Goal: Task Accomplishment & Management: Manage account settings

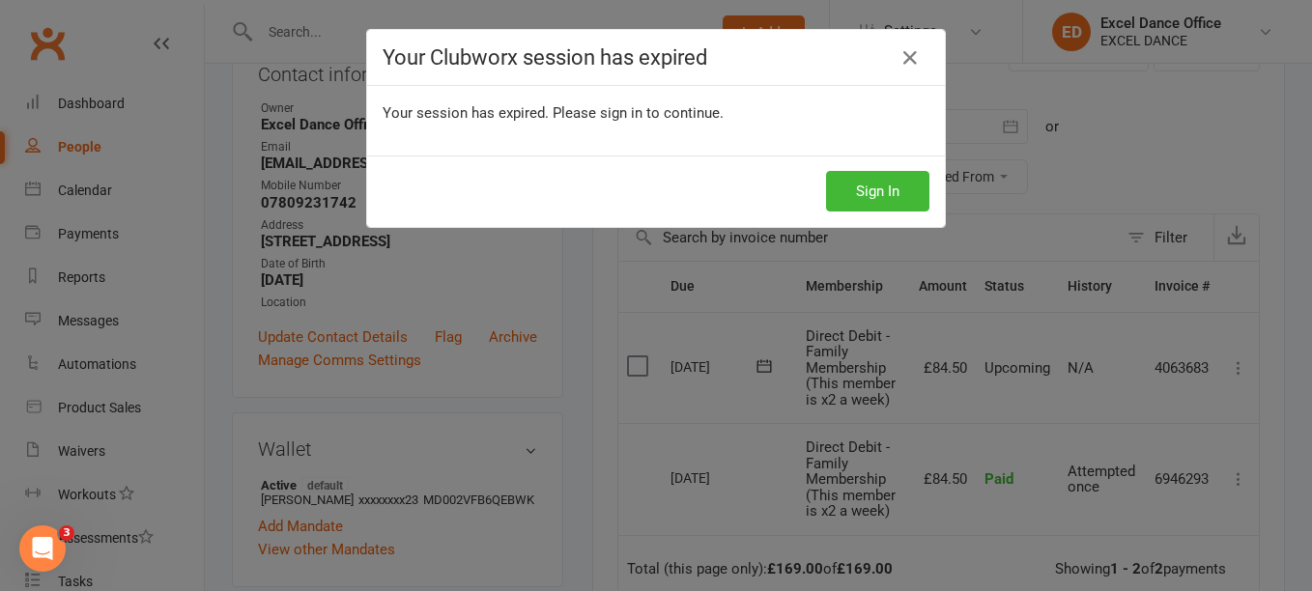
scroll to position [290, 0]
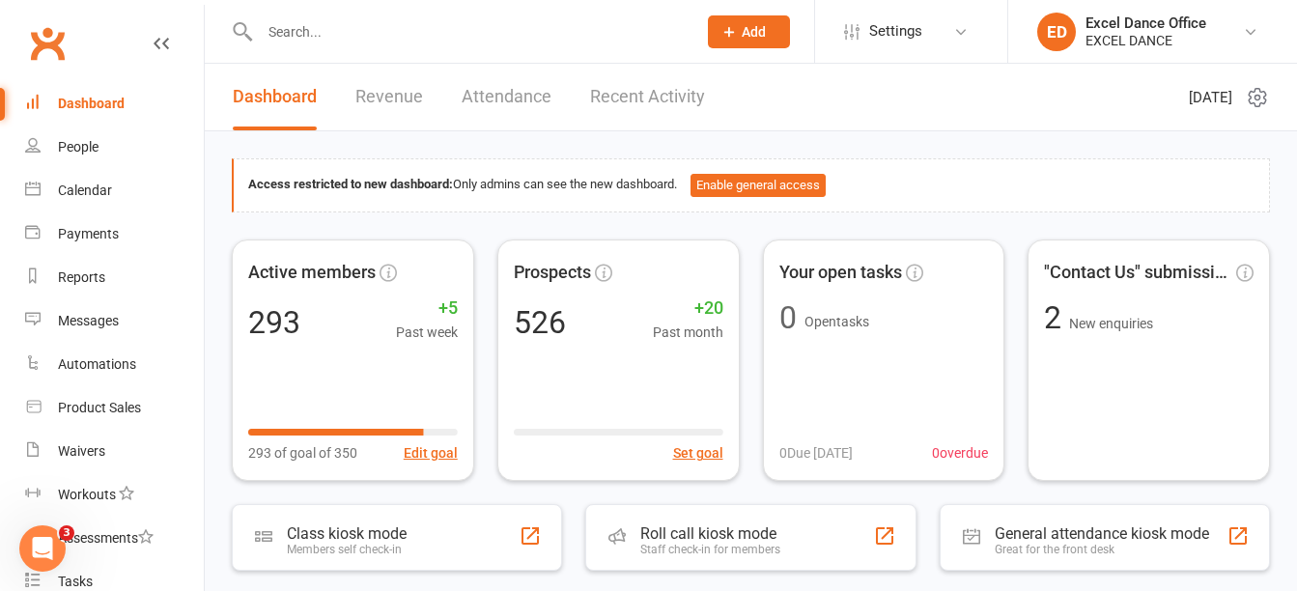
click at [738, 37] on button "Add" at bounding box center [749, 31] width 82 height 33
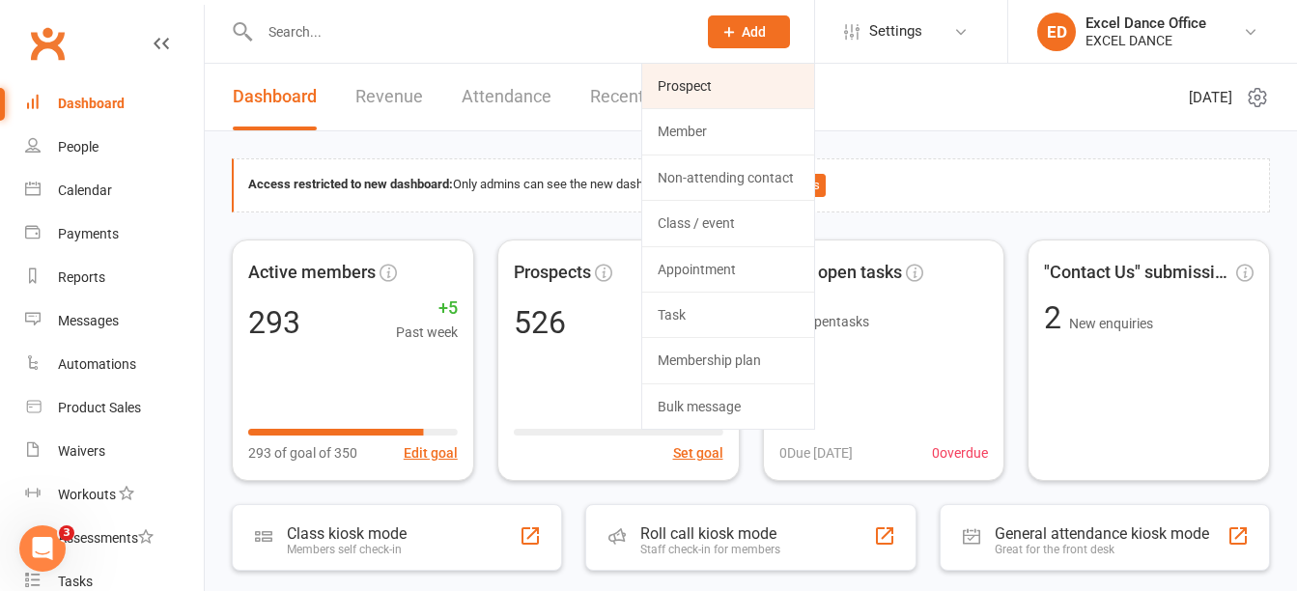
click at [725, 90] on link "Prospect" at bounding box center [728, 86] width 172 height 44
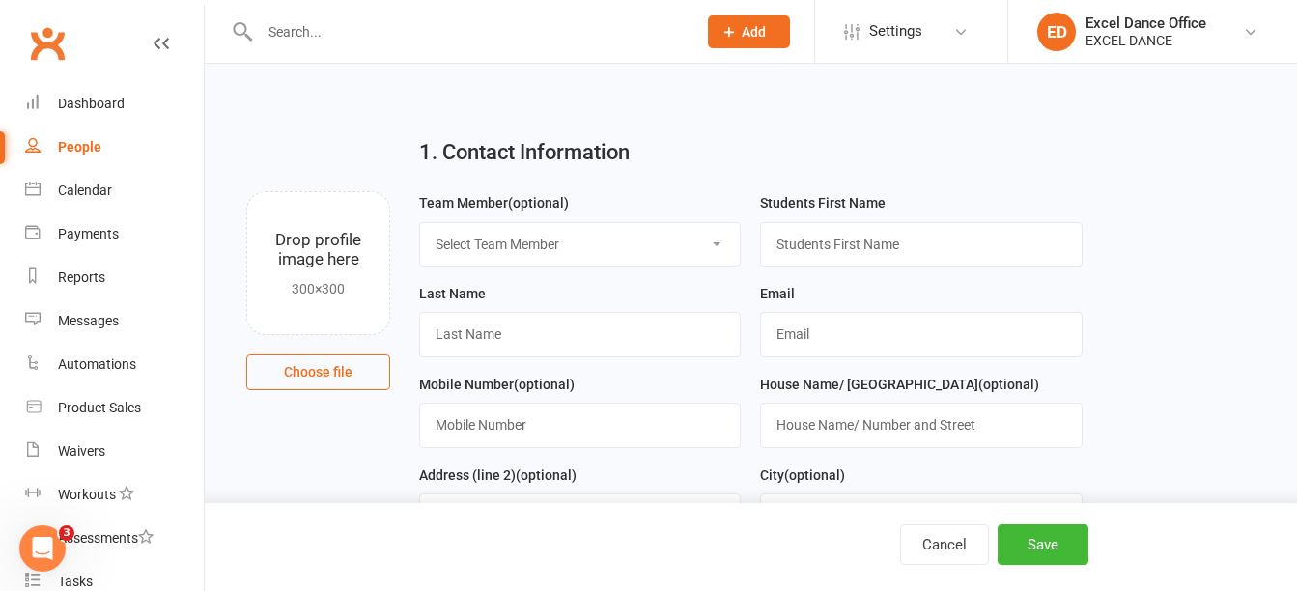
click at [378, 26] on input "text" at bounding box center [468, 31] width 429 height 27
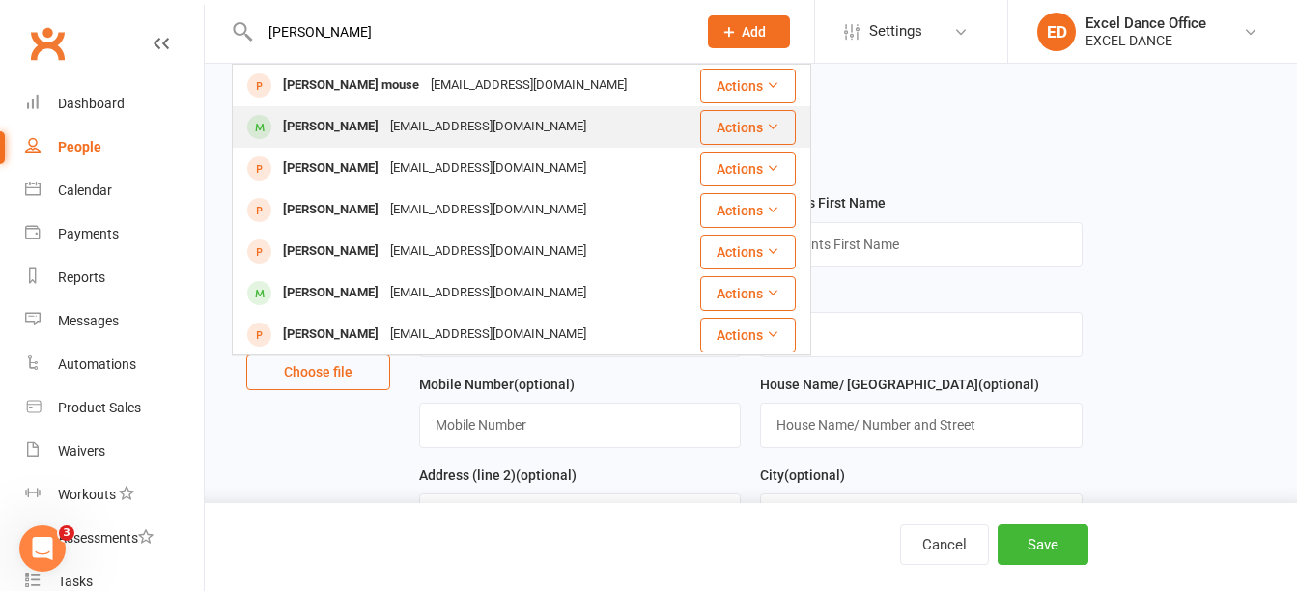
type input "[PERSON_NAME]"
click at [373, 131] on div "[PERSON_NAME]" at bounding box center [330, 127] width 107 height 28
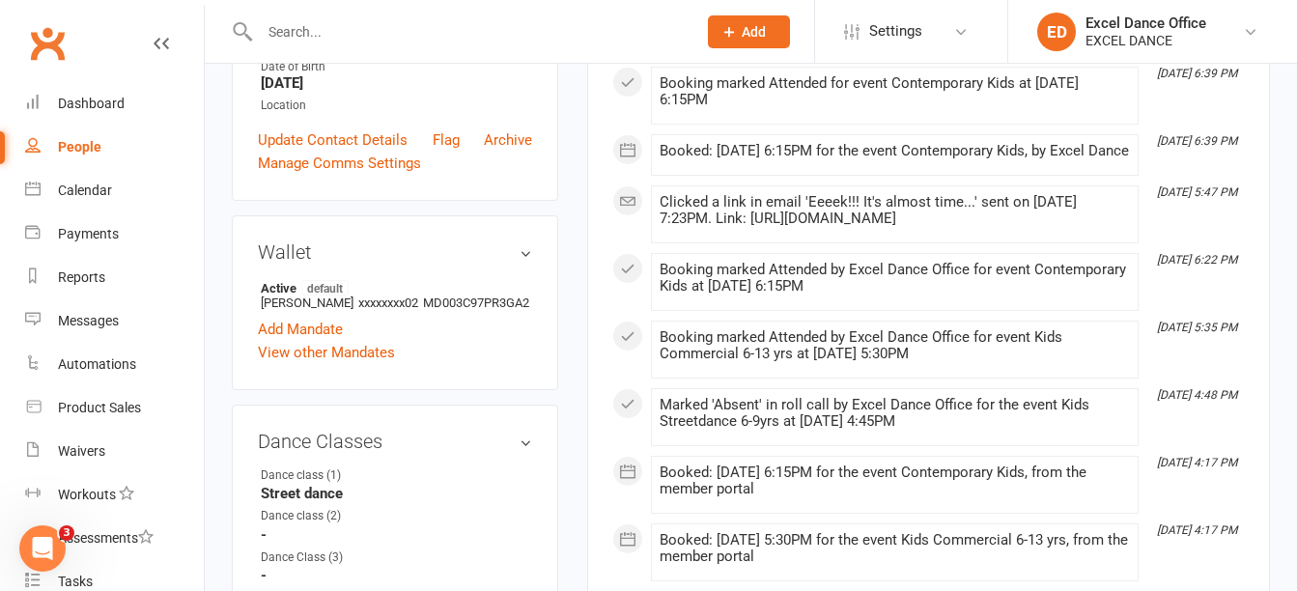
scroll to position [236, 0]
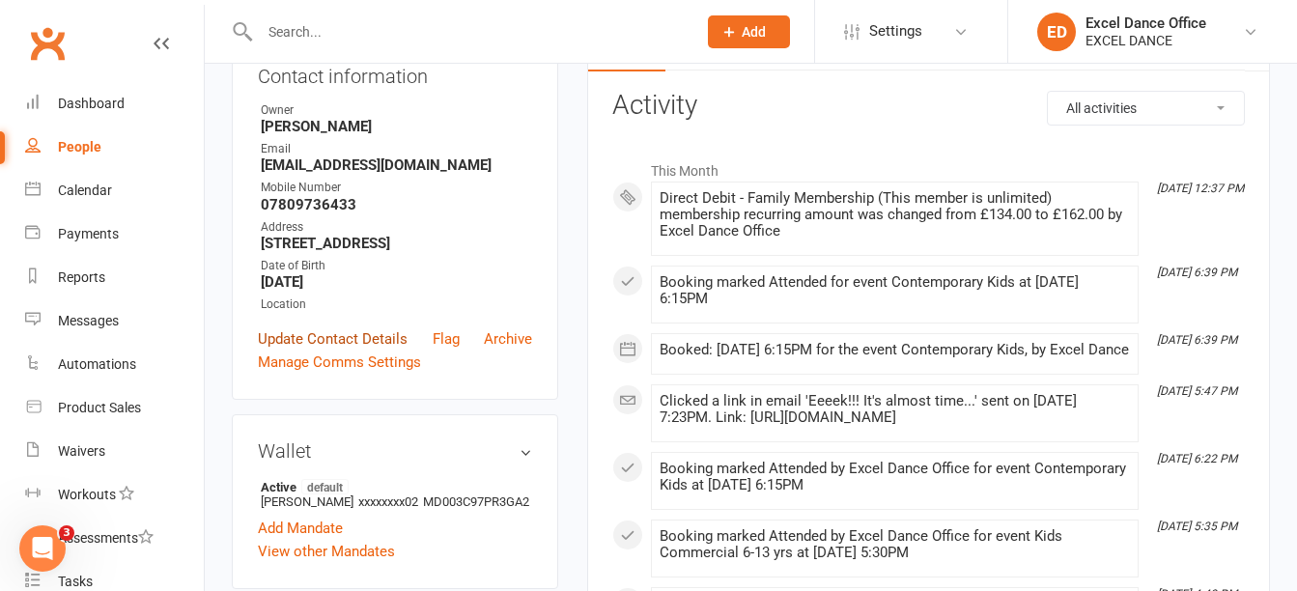
click at [386, 351] on link "Update Contact Details" at bounding box center [333, 338] width 150 height 23
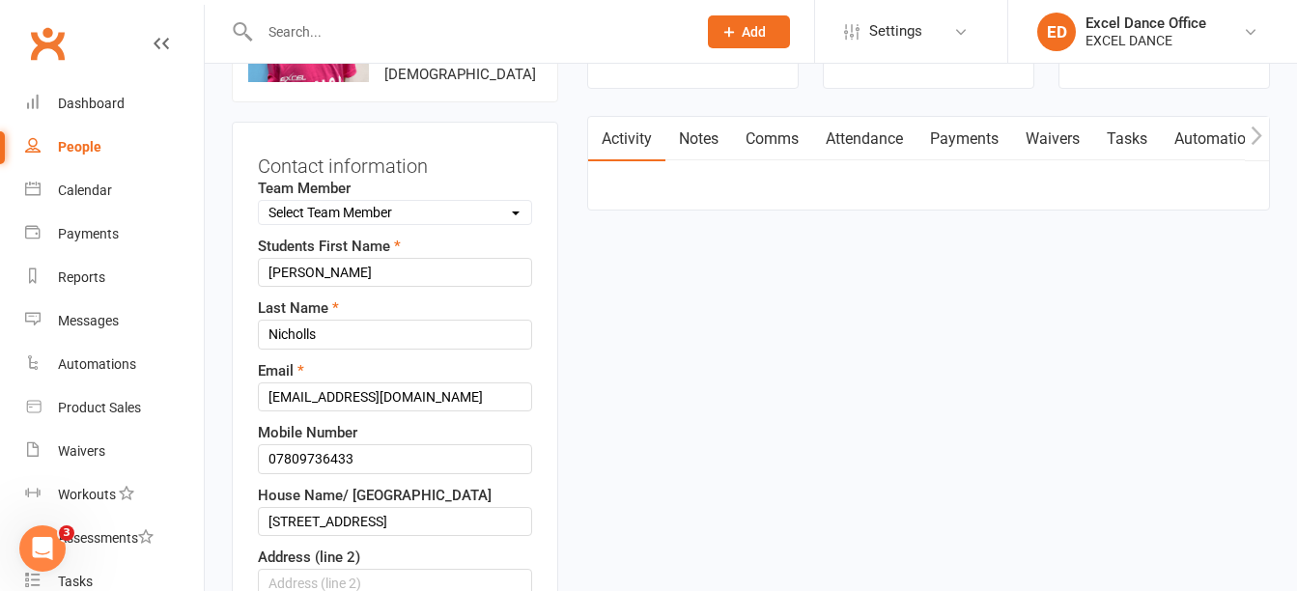
scroll to position [91, 0]
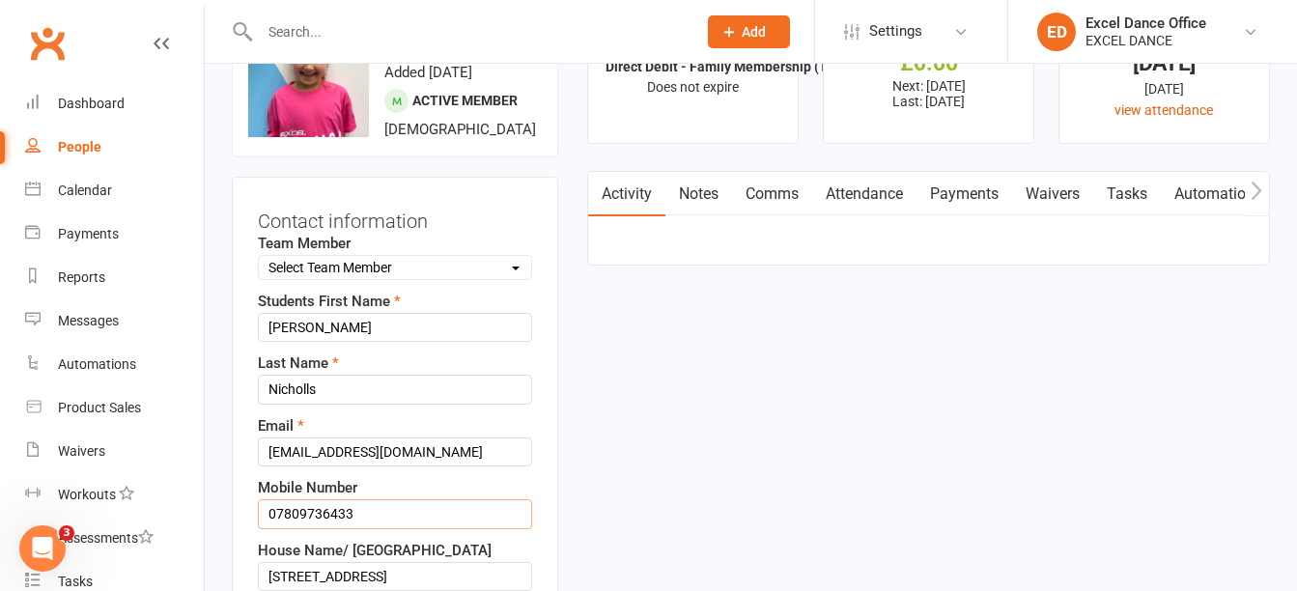
drag, startPoint x: 397, startPoint y: 559, endPoint x: 286, endPoint y: 554, distance: 111.2
click at [286, 528] on input "07809736433" at bounding box center [395, 513] width 274 height 29
drag, startPoint x: 375, startPoint y: 565, endPoint x: 239, endPoint y: 548, distance: 137.3
click at [239, 548] on div "Contact information Team Member Select Team Member Excel Dance Office [PERSON_N…" at bounding box center [395, 582] width 326 height 811
type input "07951081566"
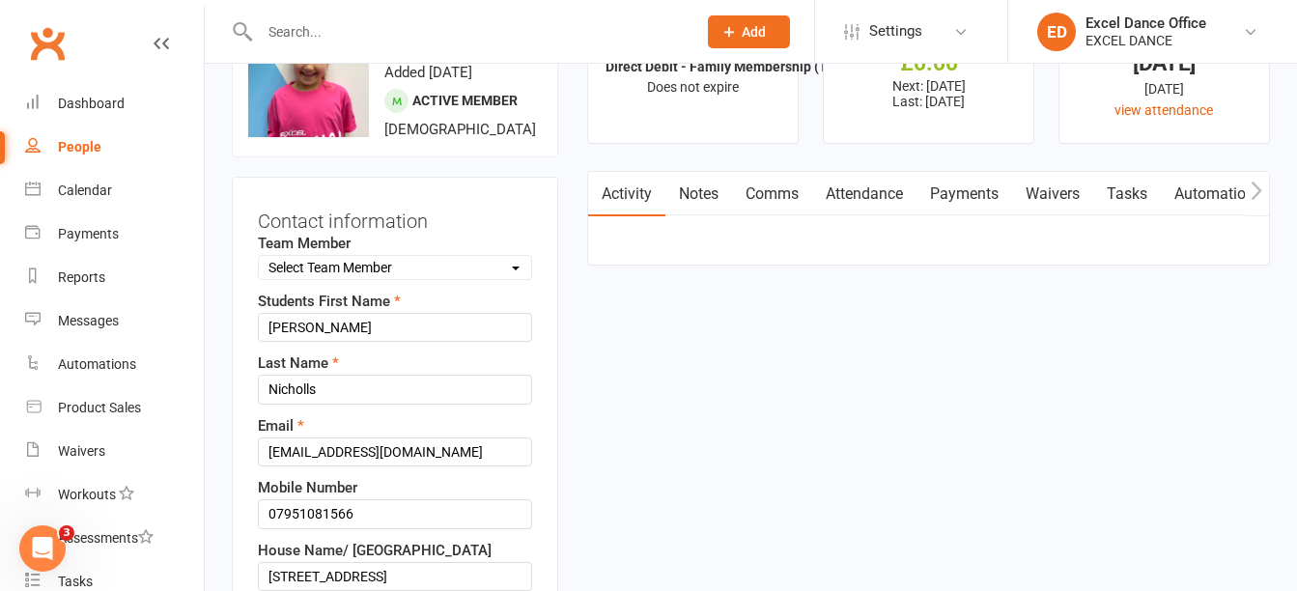
click at [385, 30] on input "text" at bounding box center [468, 31] width 429 height 27
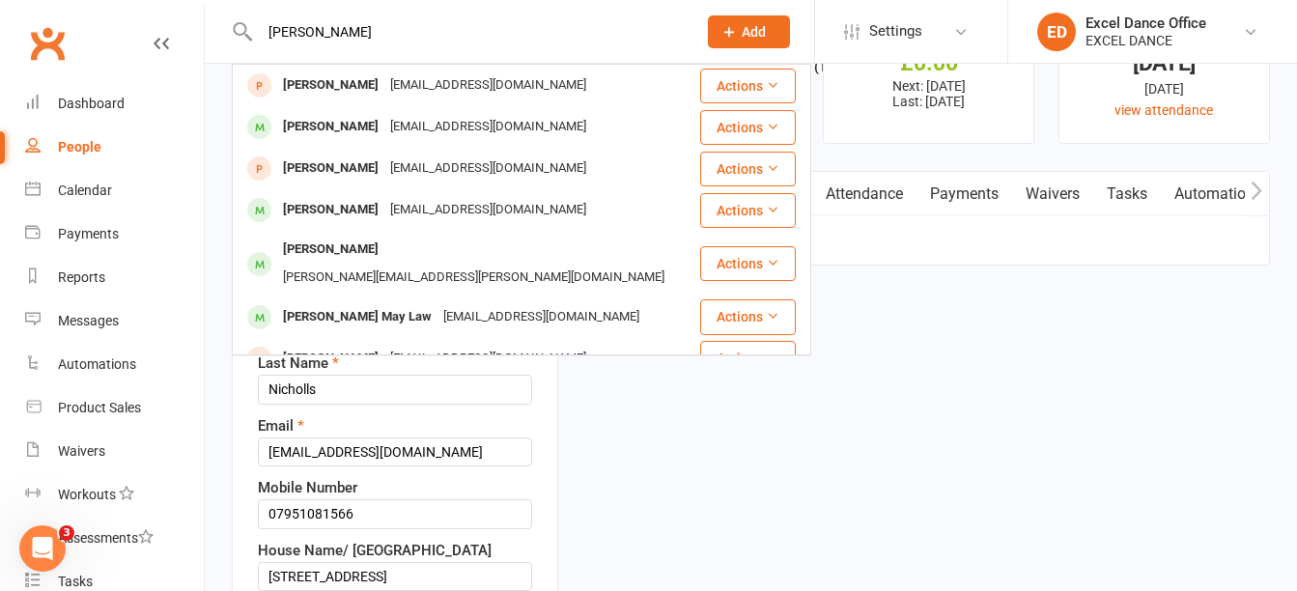
type input "[PERSON_NAME]"
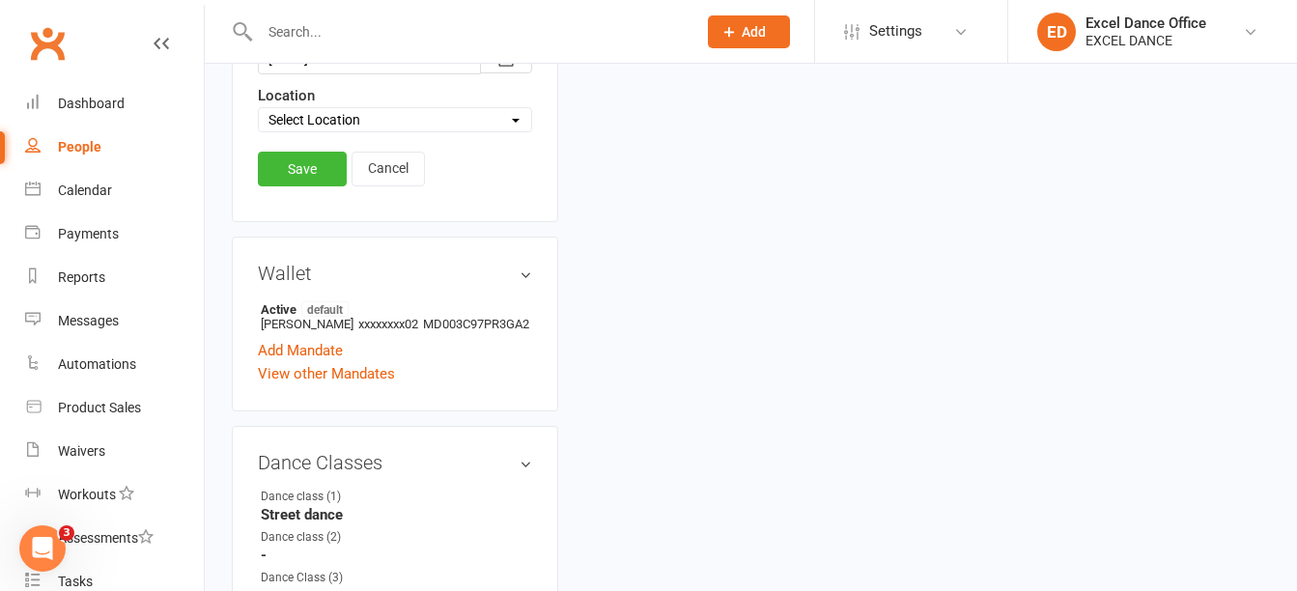
scroll to position [851, 0]
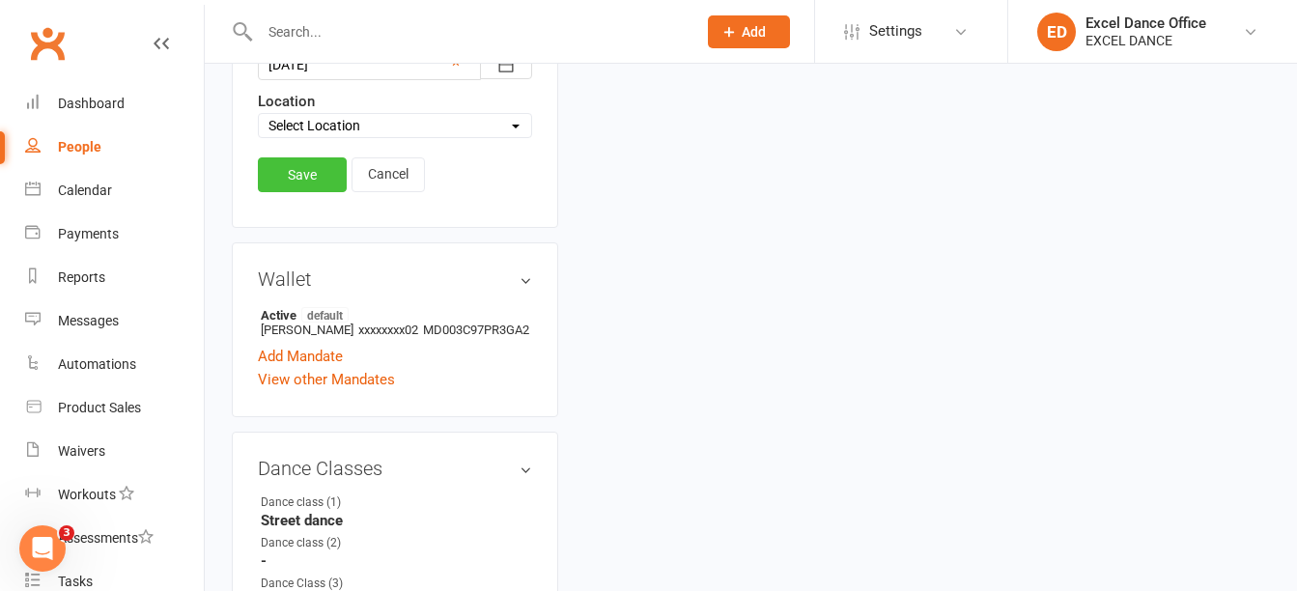
click at [323, 192] on link "Save" at bounding box center [302, 174] width 89 height 35
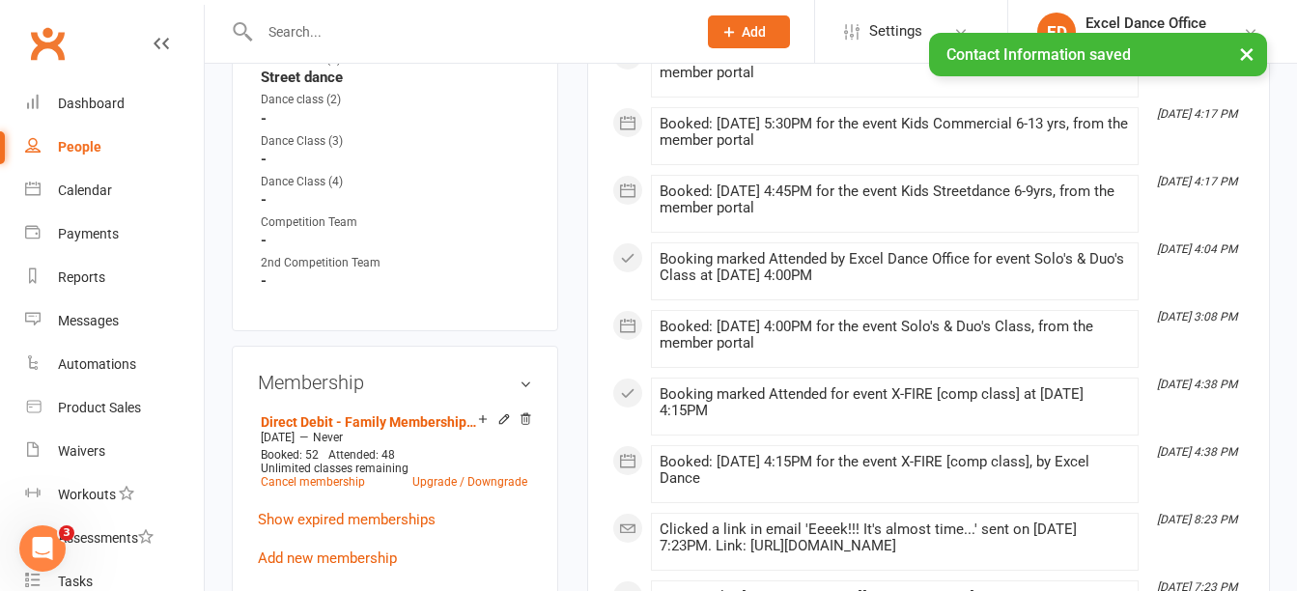
click at [353, 33] on div "× Contact Information saved" at bounding box center [636, 33] width 1272 height 0
click at [339, 22] on input "text" at bounding box center [468, 31] width 429 height 27
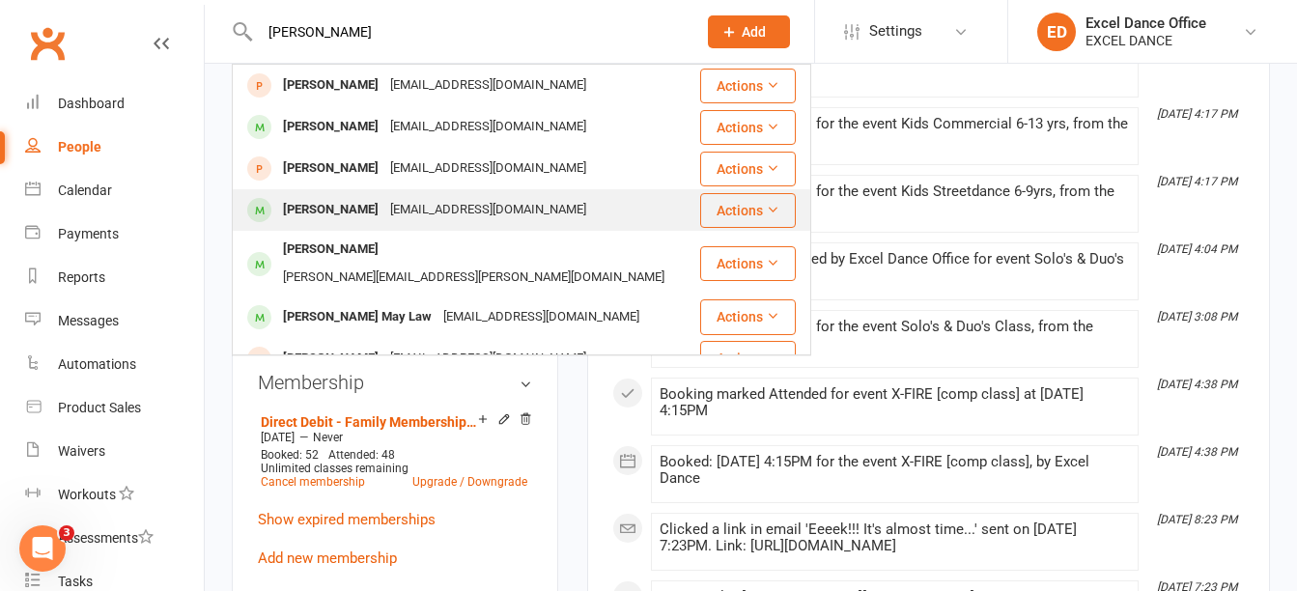
type input "[PERSON_NAME]"
click at [409, 213] on div "[EMAIL_ADDRESS][DOMAIN_NAME]" at bounding box center [488, 210] width 208 height 28
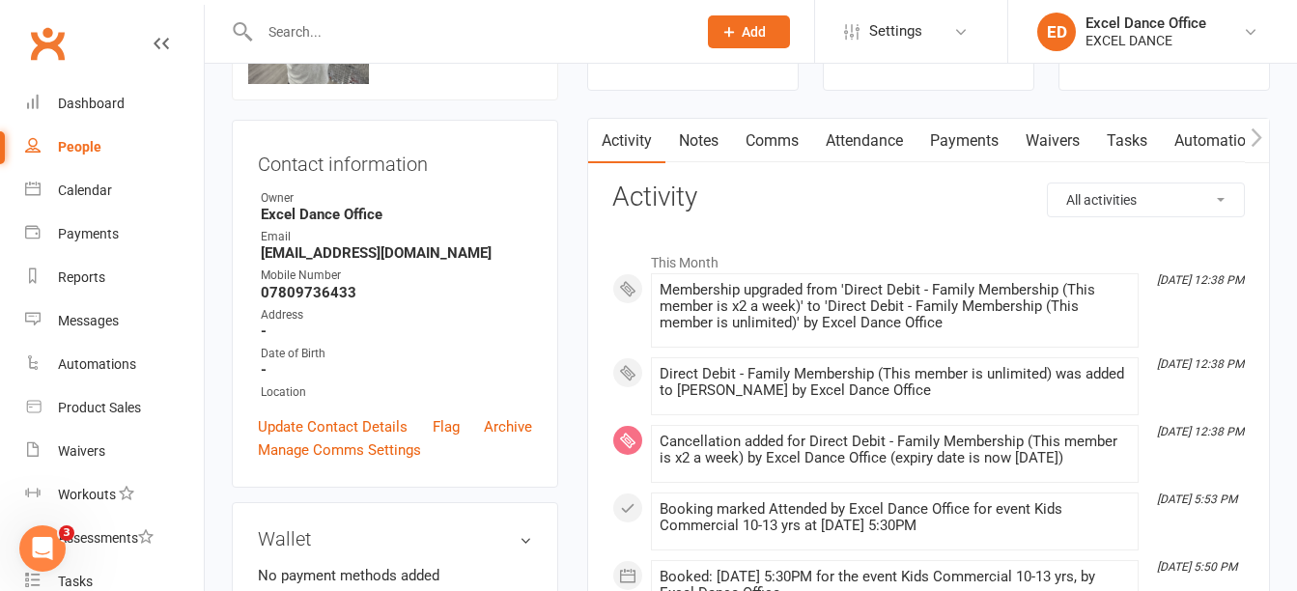
scroll to position [161, 0]
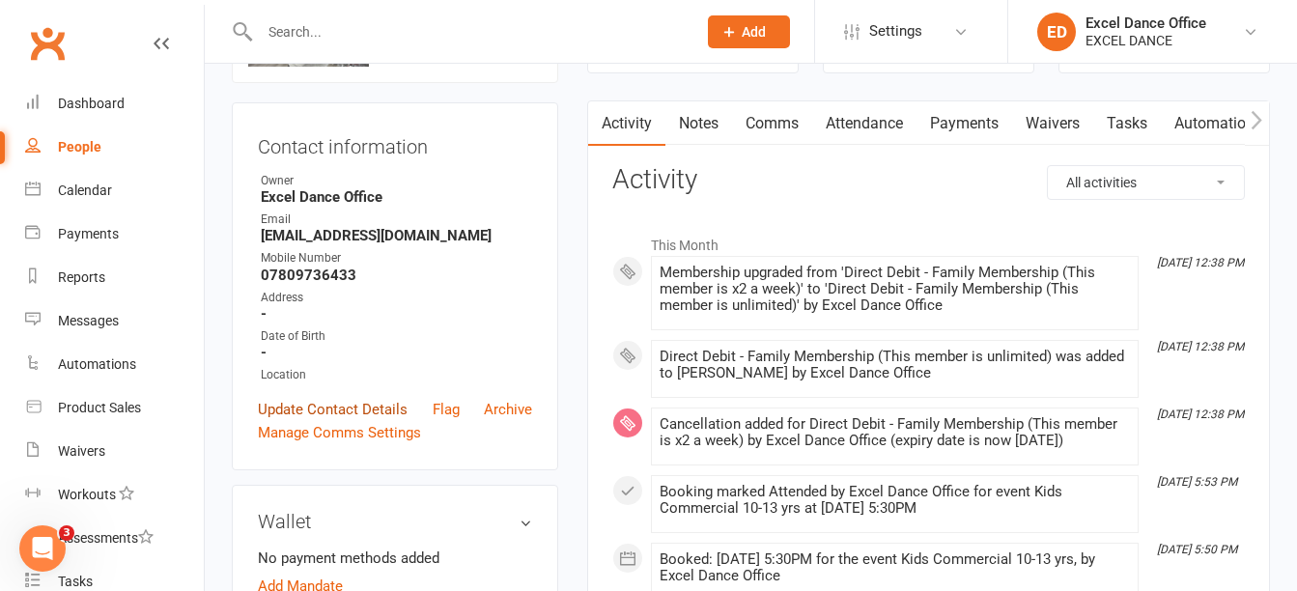
click at [359, 412] on link "Update Contact Details" at bounding box center [333, 409] width 150 height 23
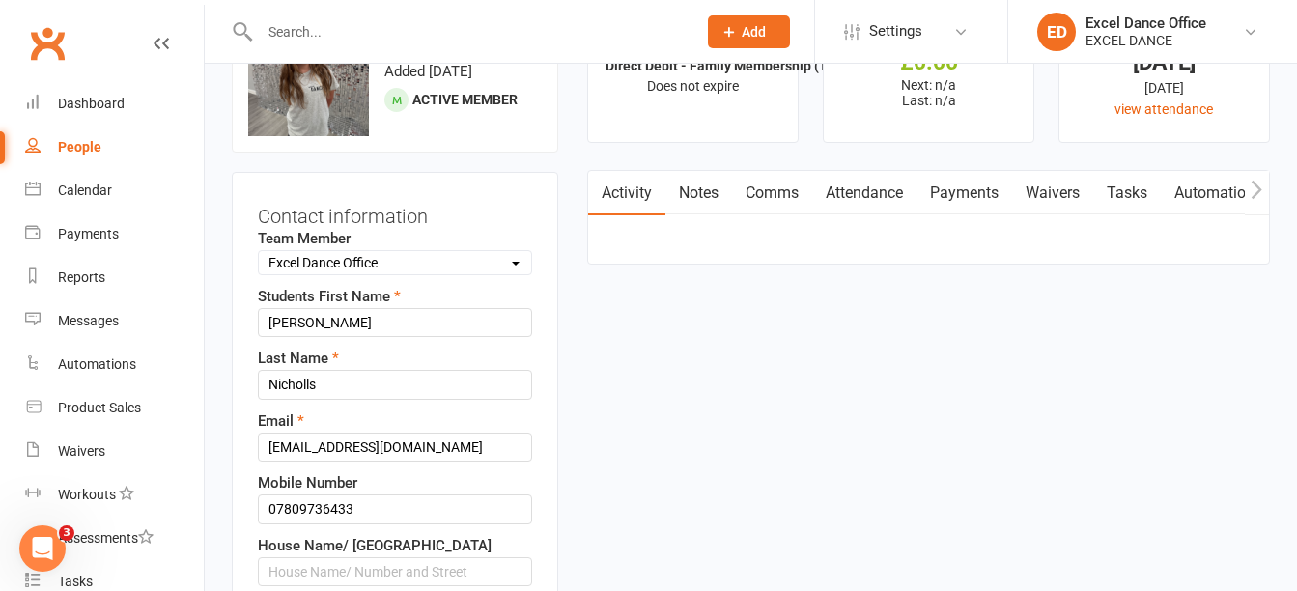
scroll to position [91, 0]
drag, startPoint x: 406, startPoint y: 508, endPoint x: 156, endPoint y: 495, distance: 250.5
paste input "07951081566"
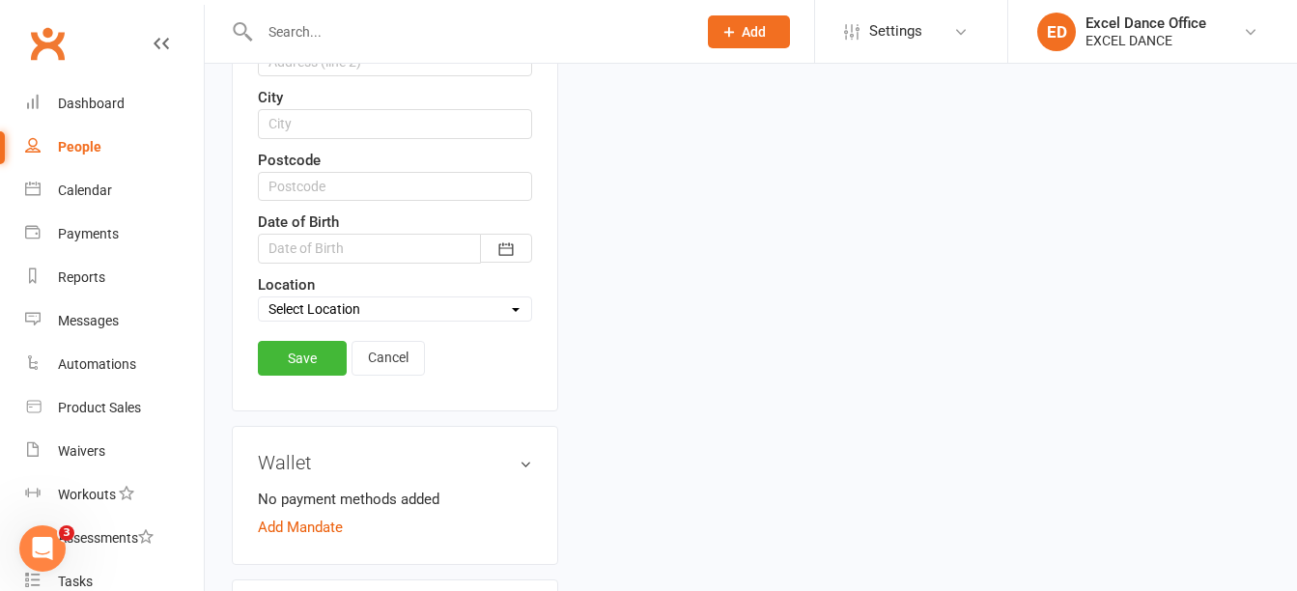
scroll to position [642, 0]
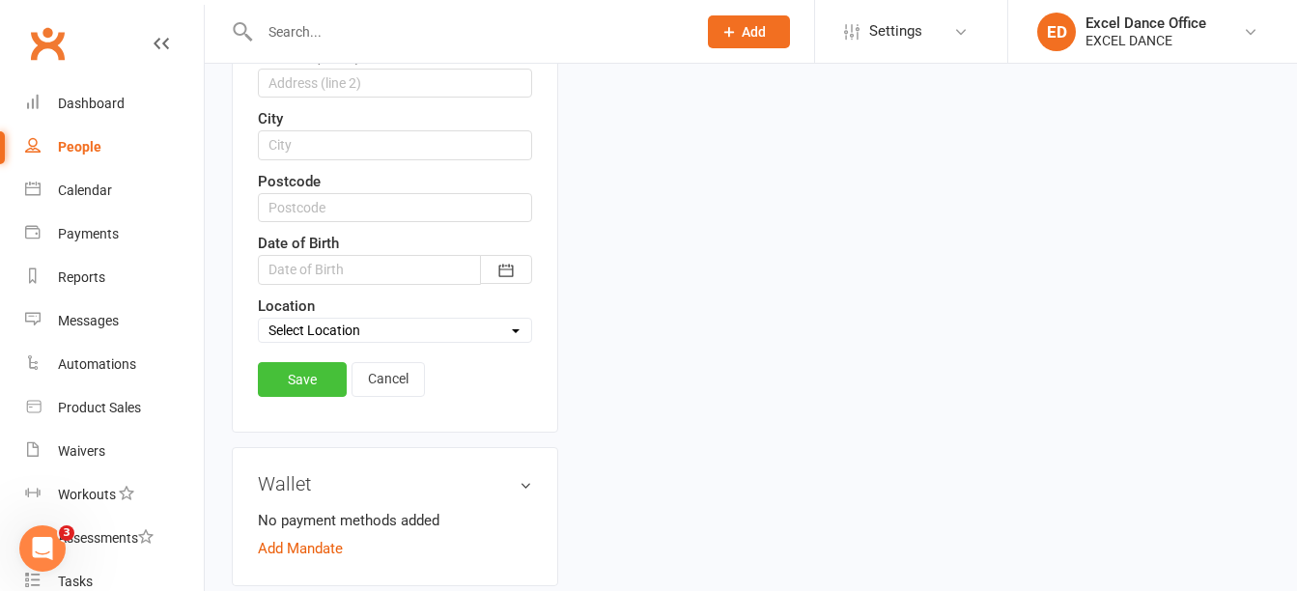
type input "07951081566"
click at [301, 383] on link "Save" at bounding box center [302, 379] width 89 height 35
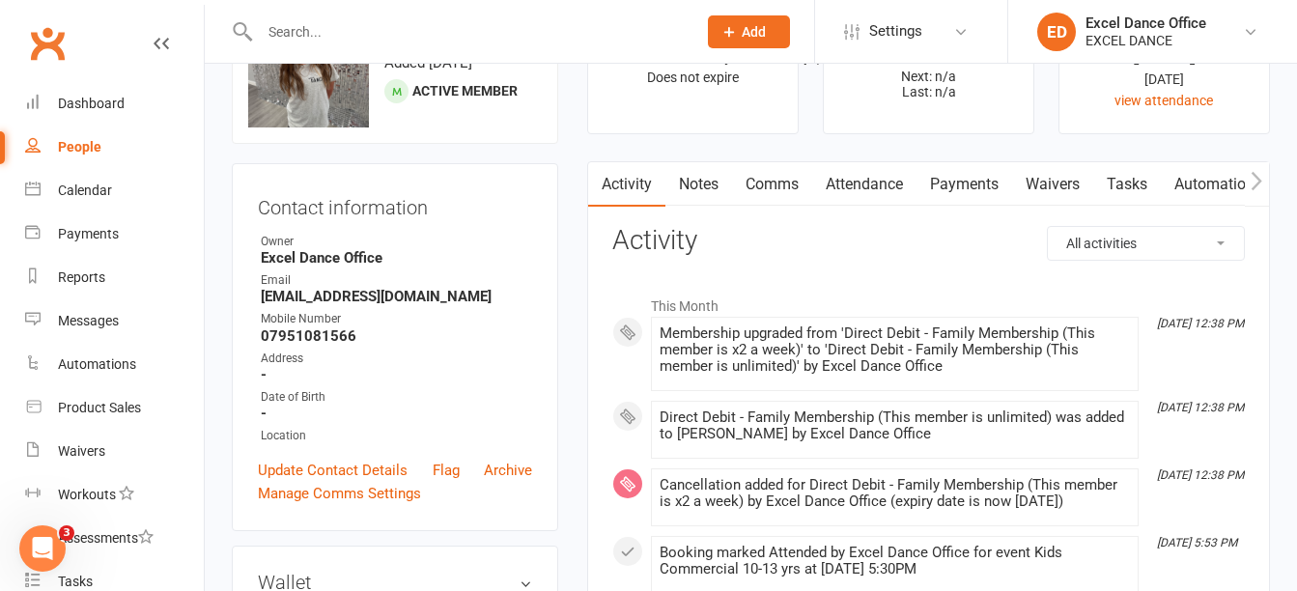
scroll to position [0, 0]
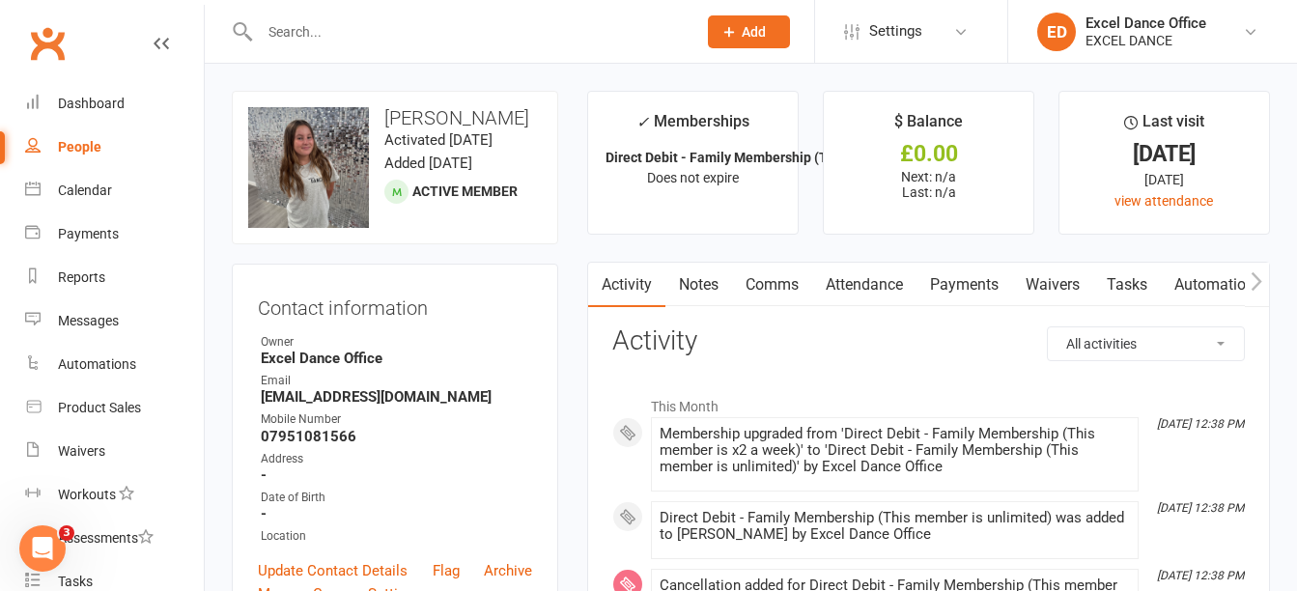
click at [303, 26] on input "text" at bounding box center [468, 31] width 429 height 27
